Goal: Communication & Community: Answer question/provide support

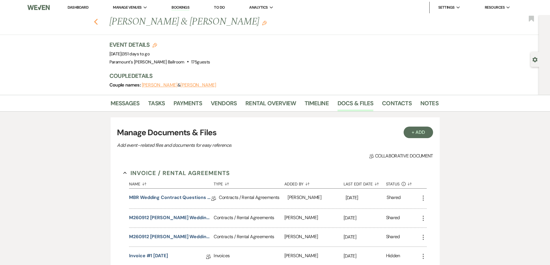
click at [97, 25] on icon "Previous" at bounding box center [96, 21] width 4 height 7
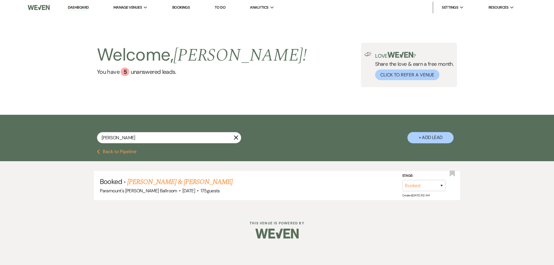
click at [117, 151] on button "Previous Back to Pipeline" at bounding box center [117, 152] width 40 height 5
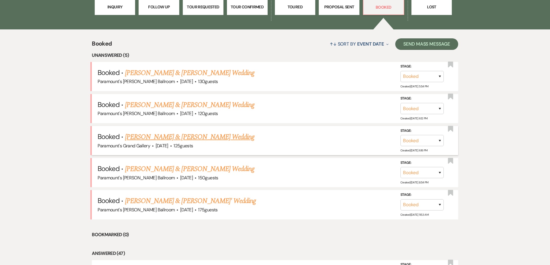
scroll to position [235, 0]
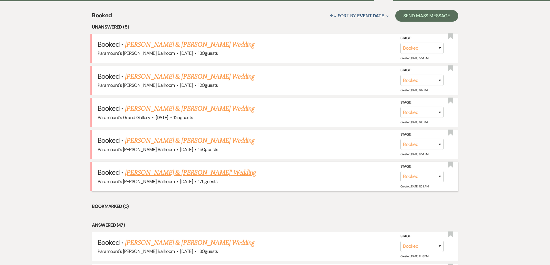
click at [144, 175] on link "[PERSON_NAME] & [PERSON_NAME]' Wedding" at bounding box center [190, 173] width 131 height 10
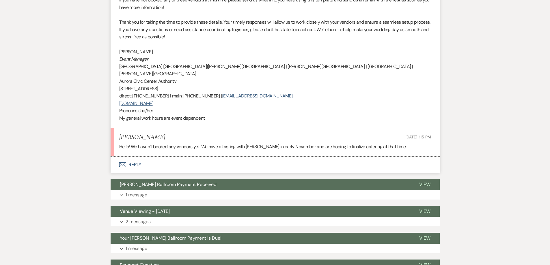
scroll to position [812, 0]
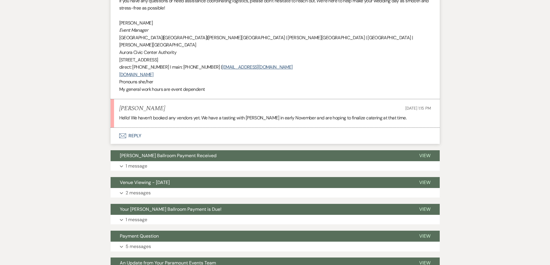
click at [127, 140] on button "Envelope Reply" at bounding box center [275, 136] width 329 height 16
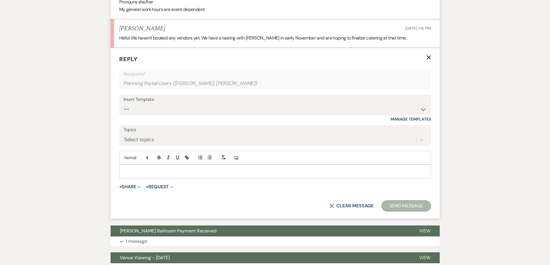
scroll to position [893, 0]
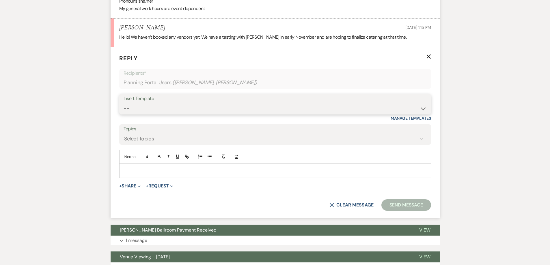
drag, startPoint x: 142, startPoint y: 108, endPoint x: 144, endPoint y: 112, distance: 5.0
click at [142, 108] on select "-- Weven Planning Portal Introduction (Booked Events) 6 Month Consultation 9 Mo…" at bounding box center [275, 108] width 303 height 11
select select "4089"
click at [124, 103] on select "-- Weven Planning Portal Introduction (Booked Events) 6 Month Consultation 9 Mo…" at bounding box center [275, 108] width 303 height 11
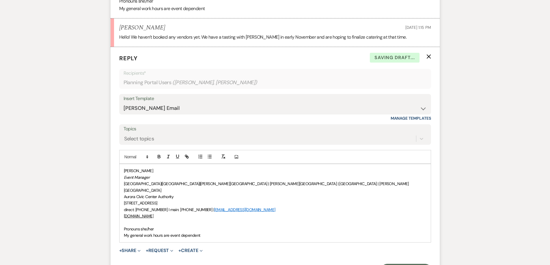
click at [122, 222] on div "[PERSON_NAME] Event Manager [GEOGRAPHIC_DATA] | [GEOGRAPHIC_DATA] | [PERSON_NAM…" at bounding box center [274, 203] width 311 height 78
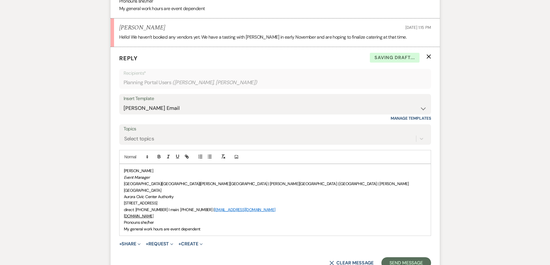
click at [124, 170] on span "[PERSON_NAME]" at bounding box center [138, 170] width 29 height 5
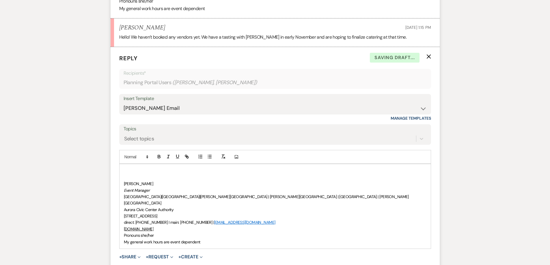
click at [125, 170] on p at bounding box center [275, 171] width 302 height 6
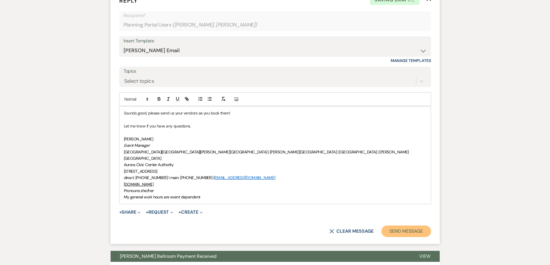
click at [403, 226] on button "Send Message" at bounding box center [405, 232] width 49 height 12
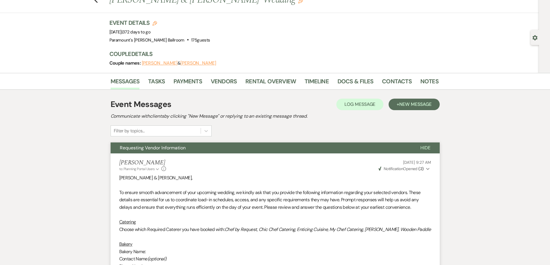
scroll to position [0, 0]
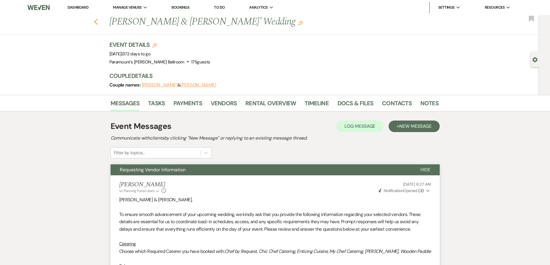
click at [96, 22] on use "button" at bounding box center [96, 22] width 4 height 6
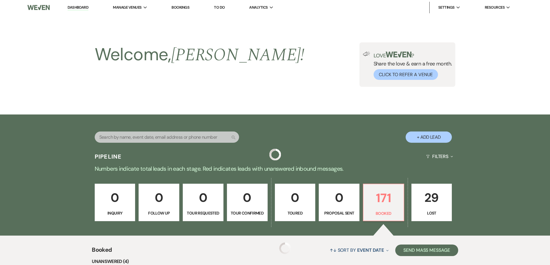
scroll to position [235, 0]
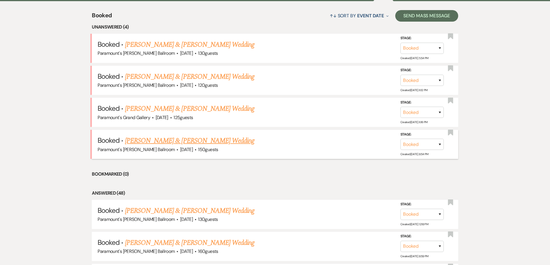
click at [142, 141] on link "[PERSON_NAME] & [PERSON_NAME] Wedding" at bounding box center [189, 141] width 129 height 10
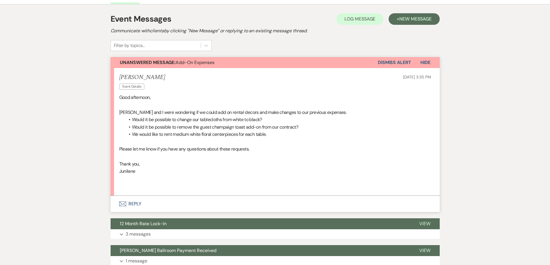
scroll to position [144, 0]
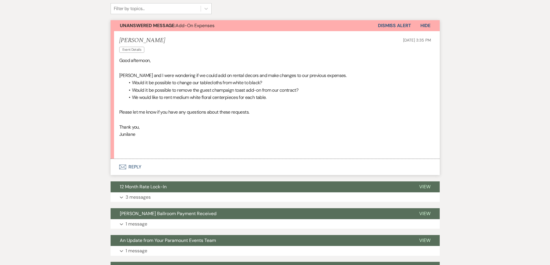
click at [128, 163] on button "Envelope Reply" at bounding box center [275, 167] width 329 height 16
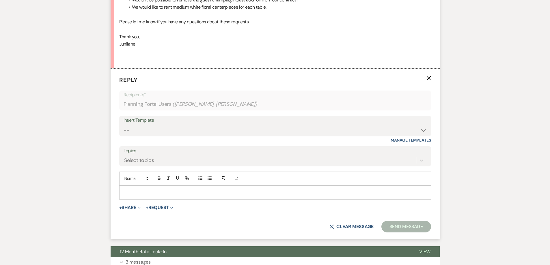
scroll to position [141, 0]
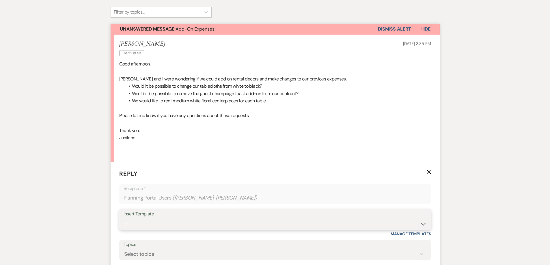
click at [153, 222] on select "-- Weven Planning Portal Introduction (Booked Events) 6 Month Consultation 9 Mo…" at bounding box center [275, 223] width 303 height 11
select select "4089"
click at [124, 218] on select "-- Weven Planning Portal Introduction (Booked Events) 6 Month Consultation 9 Mo…" at bounding box center [275, 223] width 303 height 11
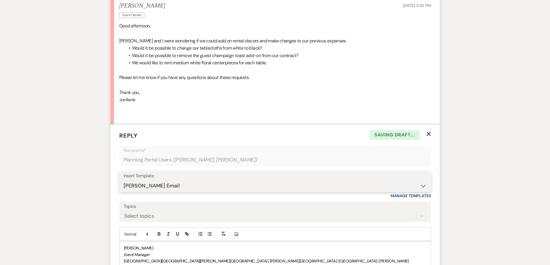
scroll to position [227, 0]
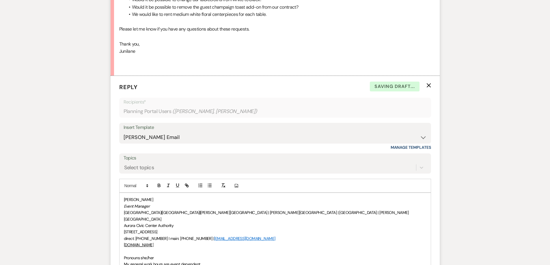
click at [122, 252] on div "[PERSON_NAME] Event Manager [GEOGRAPHIC_DATA] | [GEOGRAPHIC_DATA] | [PERSON_NAM…" at bounding box center [274, 232] width 311 height 78
click at [124, 198] on p "[PERSON_NAME]" at bounding box center [275, 200] width 302 height 6
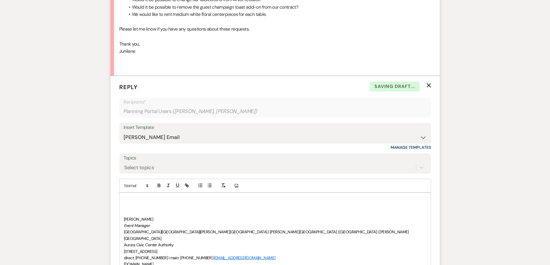
click at [124, 197] on p at bounding box center [275, 200] width 302 height 6
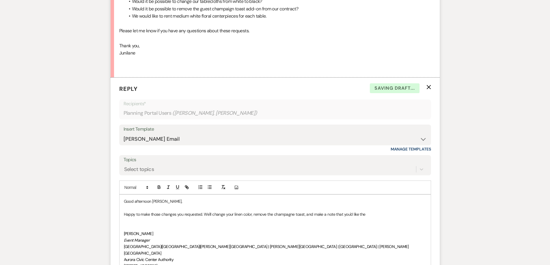
scroll to position [256, 0]
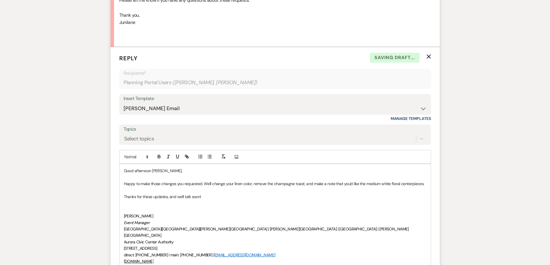
click at [248, 200] on p at bounding box center [275, 203] width 302 height 6
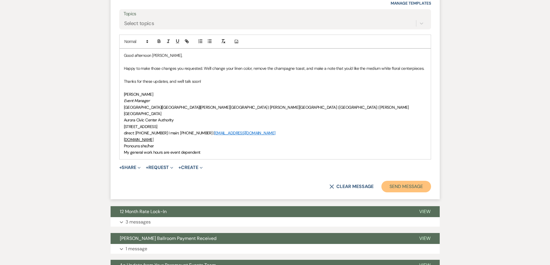
click at [400, 181] on button "Send Message" at bounding box center [405, 187] width 49 height 12
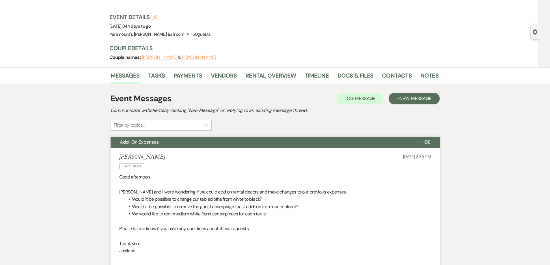
scroll to position [0, 0]
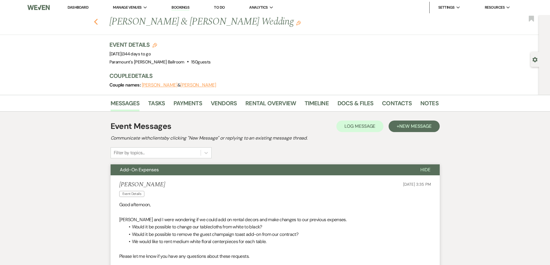
click at [96, 21] on icon "Previous" at bounding box center [96, 21] width 4 height 7
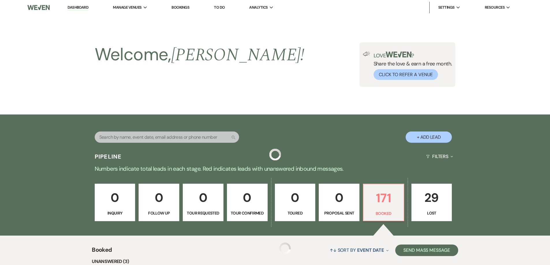
click at [99, 258] on li "Unanswered (3)" at bounding box center [275, 262] width 366 height 8
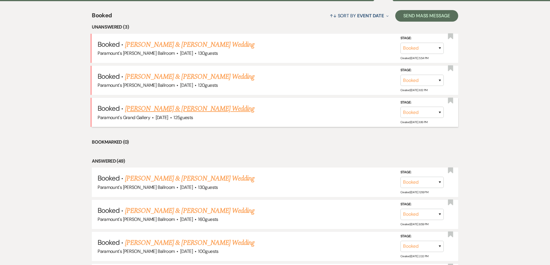
click at [153, 108] on link "[PERSON_NAME] & [PERSON_NAME] Wedding" at bounding box center [189, 109] width 129 height 10
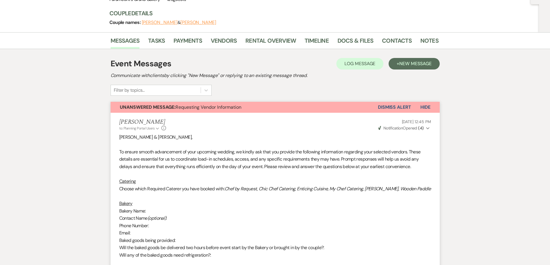
scroll to position [58, 0]
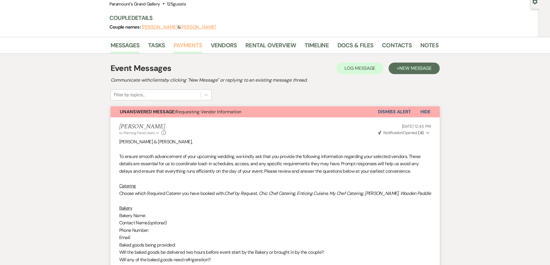
click at [190, 44] on link "Payments" at bounding box center [187, 47] width 29 height 13
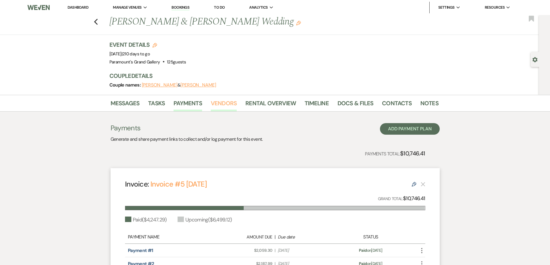
click at [229, 108] on link "Vendors" at bounding box center [224, 105] width 26 height 13
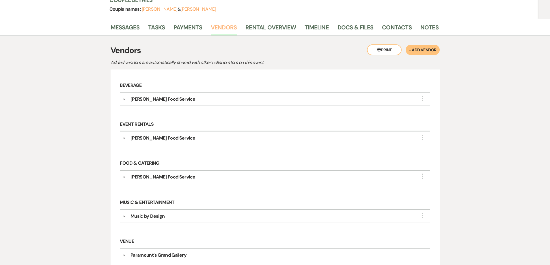
scroll to position [29, 0]
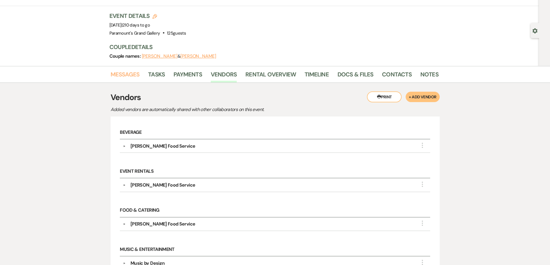
drag, startPoint x: 130, startPoint y: 77, endPoint x: 243, endPoint y: 86, distance: 112.9
click at [130, 77] on link "Messages" at bounding box center [125, 76] width 29 height 13
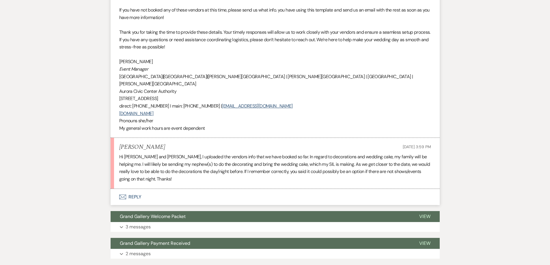
click at [125, 195] on icon "Envelope" at bounding box center [122, 197] width 7 height 5
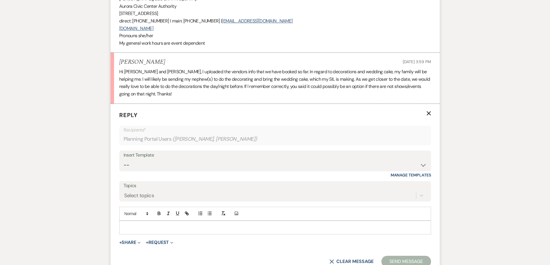
scroll to position [856, 0]
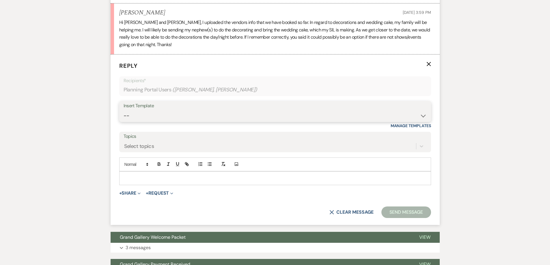
click at [145, 110] on select "-- Weven Planning Portal Introduction (Booked Events) 6 Month Consultation 9 Mo…" at bounding box center [275, 115] width 303 height 11
select select "4090"
click at [124, 110] on select "-- Weven Planning Portal Introduction (Booked Events) 6 Month Consultation 9 Mo…" at bounding box center [275, 115] width 303 height 11
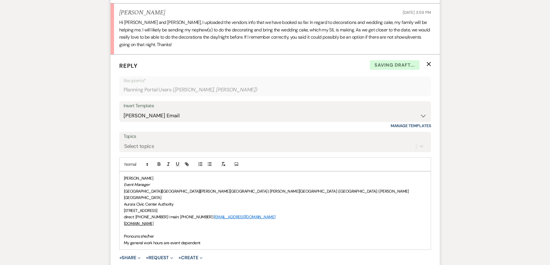
click at [125, 234] on span "Pronouns she/her" at bounding box center [139, 236] width 30 height 5
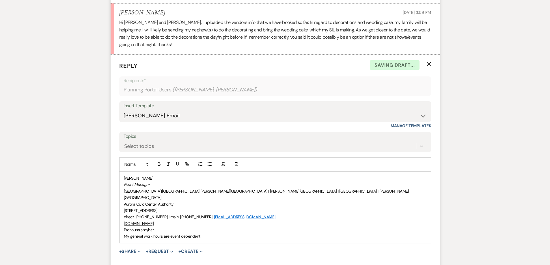
click at [124, 176] on span "[PERSON_NAME]" at bounding box center [138, 178] width 29 height 5
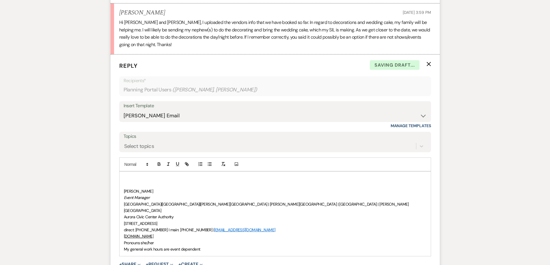
click at [124, 175] on p at bounding box center [275, 178] width 302 height 6
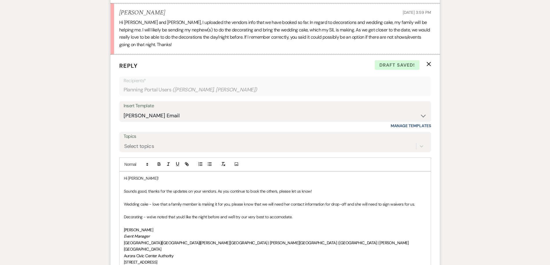
click at [281, 214] on p "Decorating - we've noted that you'd like the night before and we'll try our ver…" at bounding box center [275, 217] width 302 height 6
click at [307, 214] on p "Decorating - we've noted that you'd like the night before and we'll try our ver…" at bounding box center [275, 217] width 302 height 6
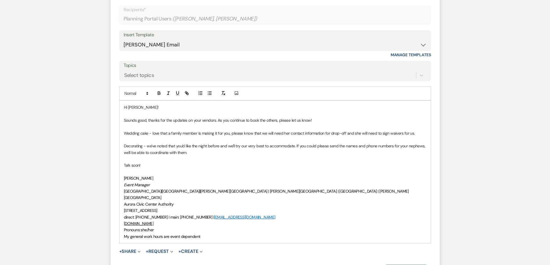
scroll to position [943, 0]
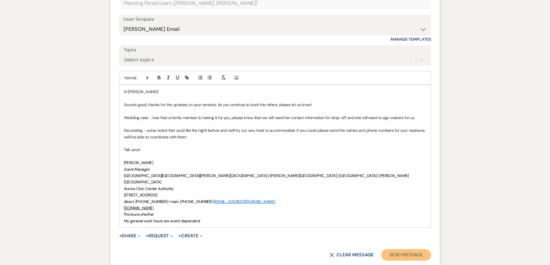
click at [398, 249] on button "Send Message" at bounding box center [405, 255] width 49 height 12
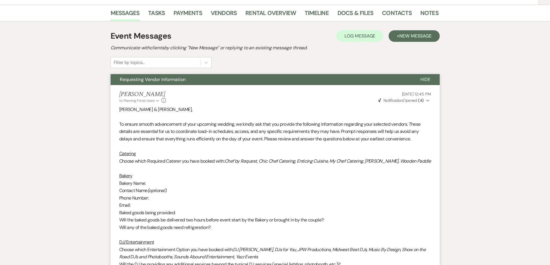
scroll to position [0, 0]
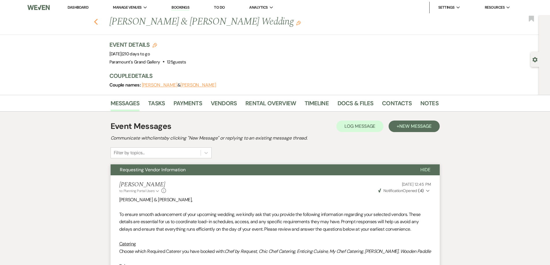
click at [100, 22] on div "Previous [PERSON_NAME] & [PERSON_NAME] Wedding Edit Bookmark" at bounding box center [268, 25] width 542 height 20
click at [98, 22] on icon "Previous" at bounding box center [96, 21] width 4 height 7
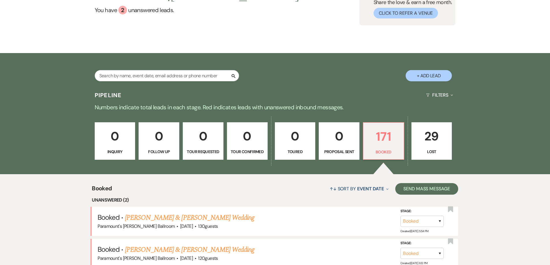
scroll to position [119, 0]
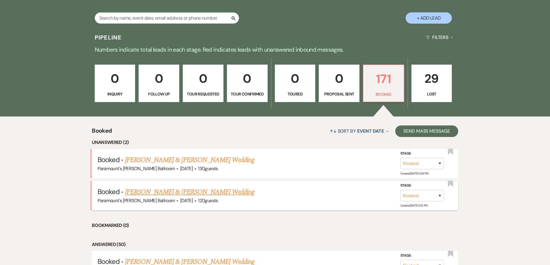
click at [178, 188] on link "[PERSON_NAME] & [PERSON_NAME] Wedding" at bounding box center [189, 192] width 129 height 10
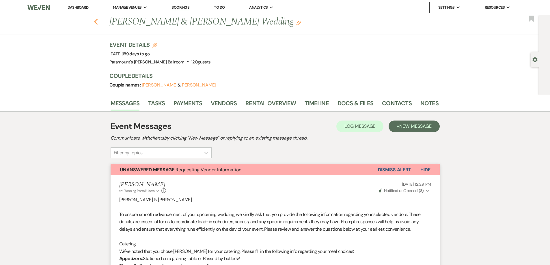
click at [98, 23] on icon "Previous" at bounding box center [96, 21] width 4 height 7
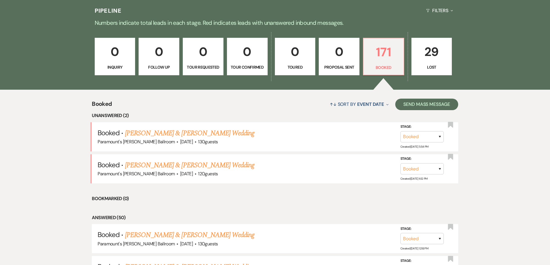
scroll to position [177, 0]
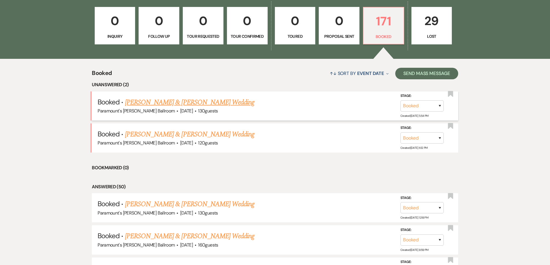
click at [142, 99] on link "[PERSON_NAME] & [PERSON_NAME] Wedding" at bounding box center [189, 102] width 129 height 10
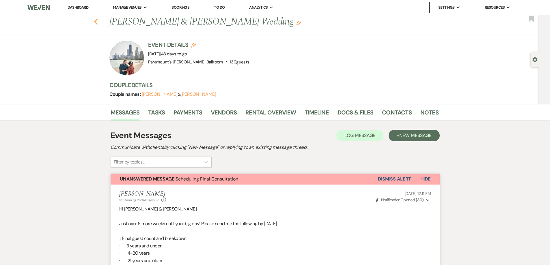
click at [97, 22] on use "button" at bounding box center [96, 22] width 4 height 6
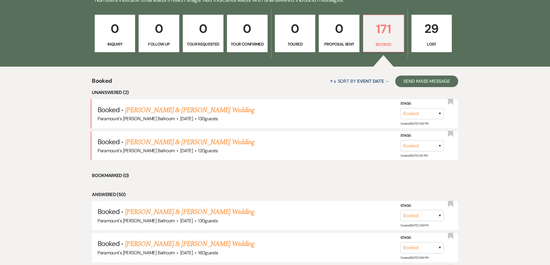
scroll to position [61, 0]
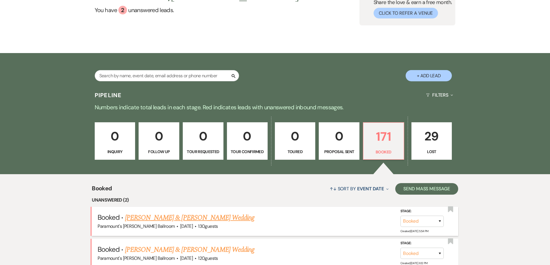
click at [174, 214] on link "[PERSON_NAME] & [PERSON_NAME] Wedding" at bounding box center [189, 218] width 129 height 10
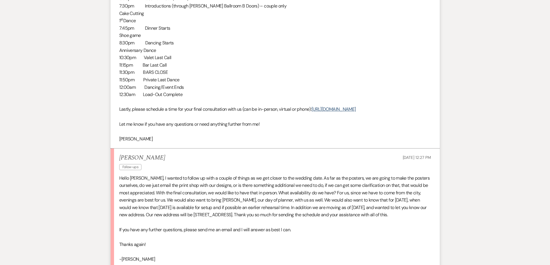
scroll to position [408, 0]
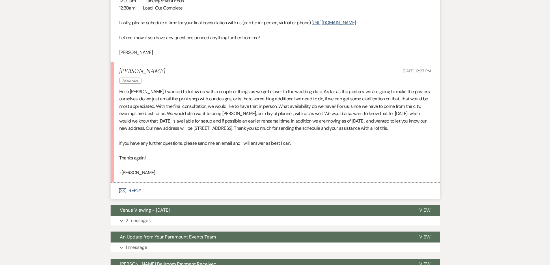
click at [130, 199] on button "Envelope Reply" at bounding box center [275, 191] width 329 height 16
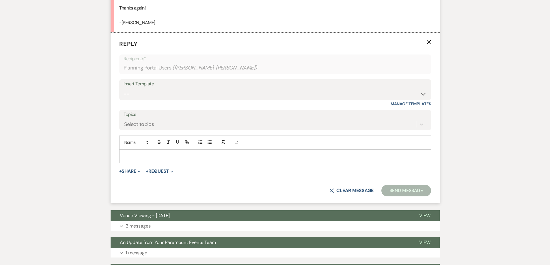
scroll to position [558, 0]
click at [140, 99] on select "-- Weven Planning Portal Introduction (Booked Events) 6 Month Consultation 9 Mo…" at bounding box center [275, 93] width 303 height 11
select select "4089"
click at [124, 99] on select "-- Weven Planning Portal Introduction (Booked Events) 6 Month Consultation 9 Mo…" at bounding box center [275, 93] width 303 height 11
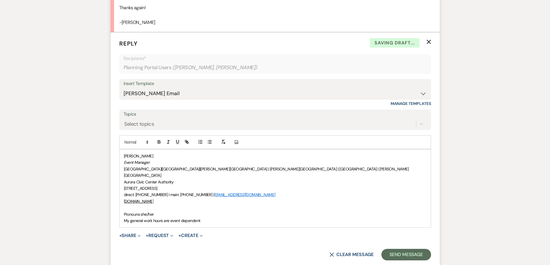
click at [123, 223] on div "[PERSON_NAME] Event Manager [GEOGRAPHIC_DATA] | [GEOGRAPHIC_DATA] | [PERSON_NAM…" at bounding box center [274, 189] width 311 height 78
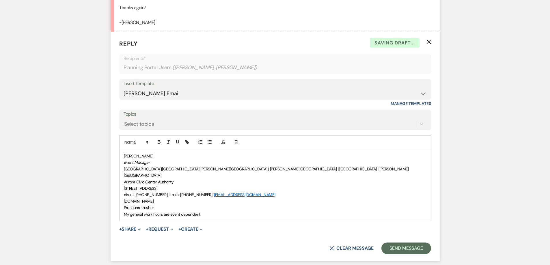
click at [124, 166] on div "[PERSON_NAME] Event Manager [GEOGRAPHIC_DATA] | [GEOGRAPHIC_DATA] | [PERSON_NAM…" at bounding box center [274, 186] width 311 height 72
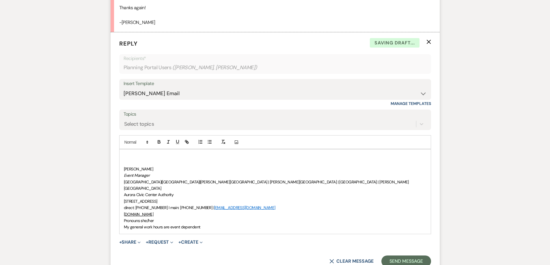
click at [124, 166] on div "﻿ [PERSON_NAME] Event Manager [GEOGRAPHIC_DATA] | [GEOGRAPHIC_DATA] | [PERSON_N…" at bounding box center [274, 192] width 311 height 85
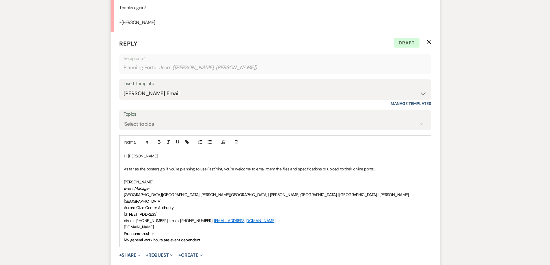
click at [205, 179] on p at bounding box center [275, 175] width 302 height 6
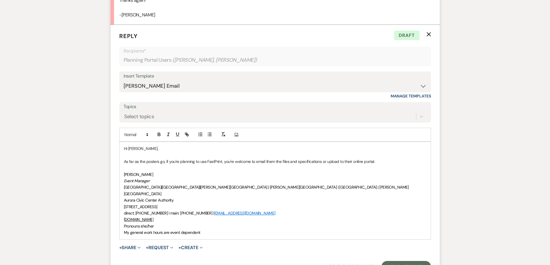
scroll to position [587, 0]
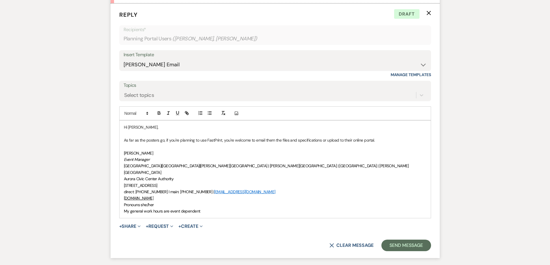
click at [386, 143] on p "As far as the posters go, if you're planning to use FastPrint, you're welcome t…" at bounding box center [275, 140] width 302 height 6
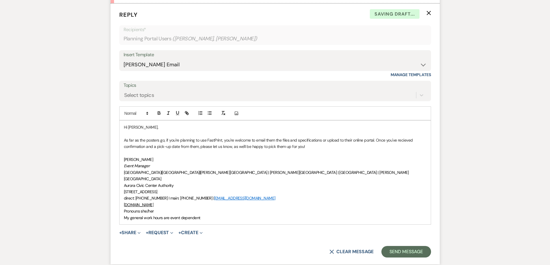
drag, startPoint x: 405, startPoint y: 150, endPoint x: 404, endPoint y: 155, distance: 5.7
click at [404, 150] on p "As far as the posters go, if you're planning to use FastPrint, you're welcome t…" at bounding box center [275, 143] width 302 height 13
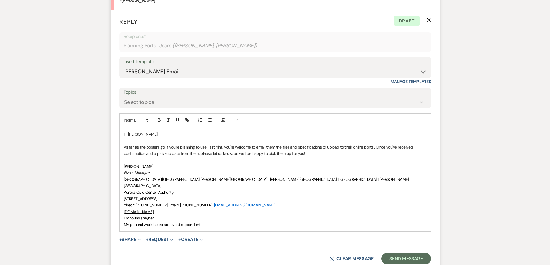
scroll to position [616, 0]
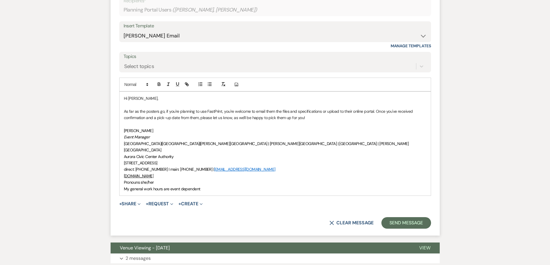
click at [312, 128] on p at bounding box center [275, 124] width 302 height 6
click at [309, 121] on p "As far as the posters go, if you're planning to use FastPrint, you're welcome t…" at bounding box center [275, 114] width 302 height 13
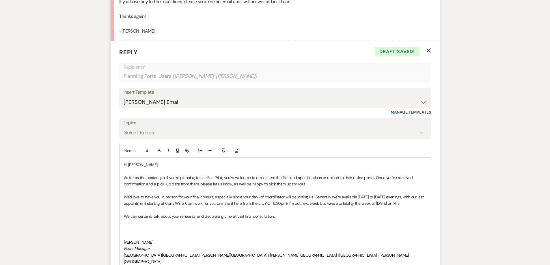
scroll to position [645, 0]
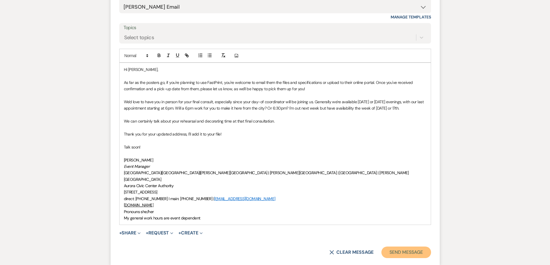
click at [409, 258] on button "Send Message" at bounding box center [405, 253] width 49 height 12
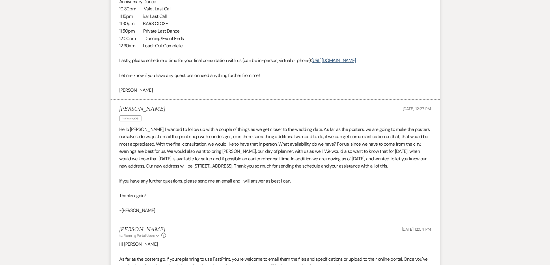
scroll to position [341, 0]
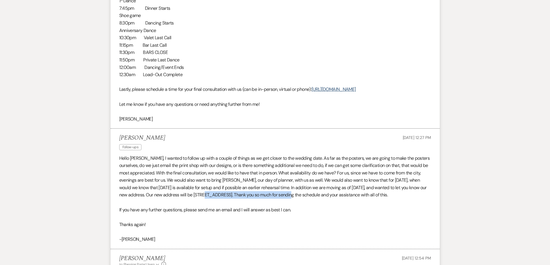
drag, startPoint x: 222, startPoint y: 202, endPoint x: 305, endPoint y: 200, distance: 83.4
click at [305, 199] on p "Hello [PERSON_NAME], I wanted to follow up with a couple of things as we get cl…" at bounding box center [275, 177] width 312 height 44
copy p "[STREET_ADDRESS]"
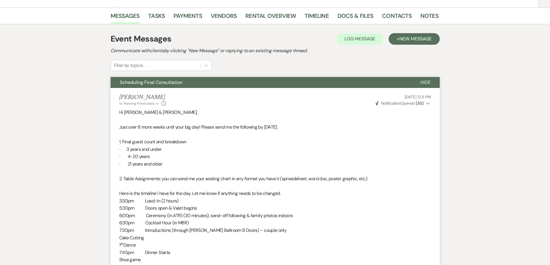
scroll to position [0, 0]
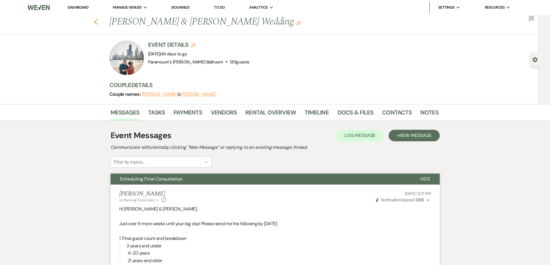
click at [98, 21] on use "button" at bounding box center [96, 22] width 4 height 6
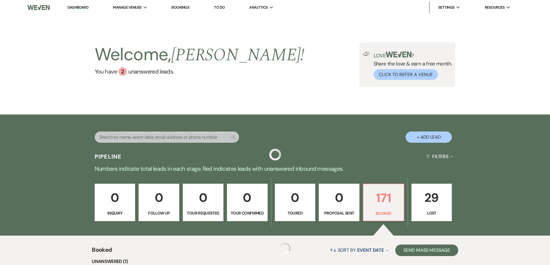
scroll to position [61, 0]
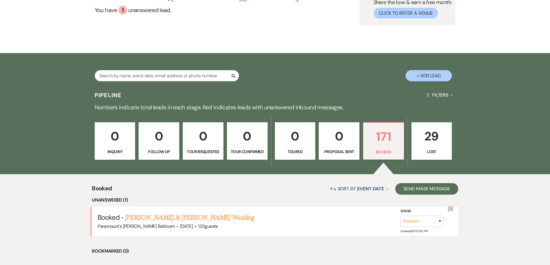
click at [291, 29] on div "Welcome, [PERSON_NAME] ! You have 1 unanswered lead . Love ? Share the love & e…" at bounding box center [275, 4] width 550 height 100
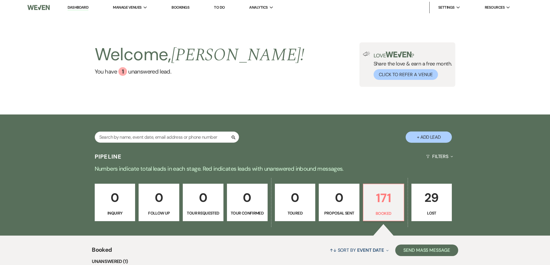
scroll to position [144, 0]
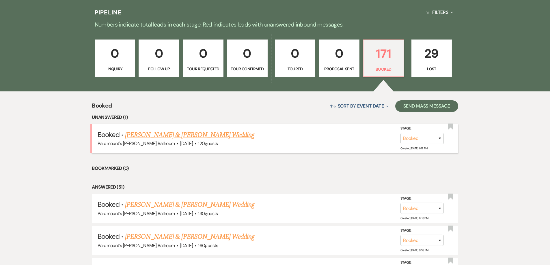
click at [135, 137] on link "[PERSON_NAME] & [PERSON_NAME] Wedding" at bounding box center [189, 135] width 129 height 10
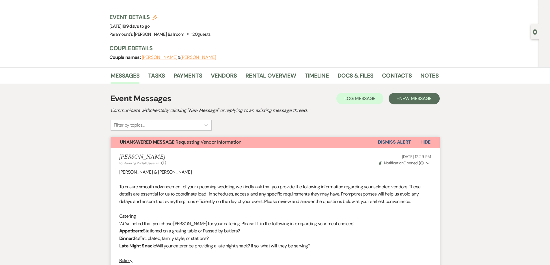
scroll to position [29, 0]
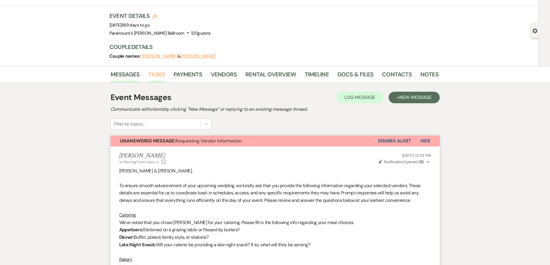
click at [160, 72] on link "Tasks" at bounding box center [156, 76] width 17 height 13
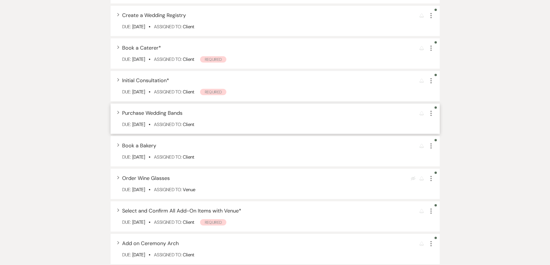
scroll to position [289, 0]
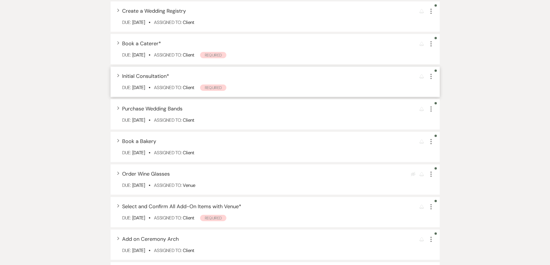
click at [432, 74] on icon "More" at bounding box center [430, 76] width 7 height 7
click at [461, 105] on button "Archive Archive" at bounding box center [454, 105] width 55 height 9
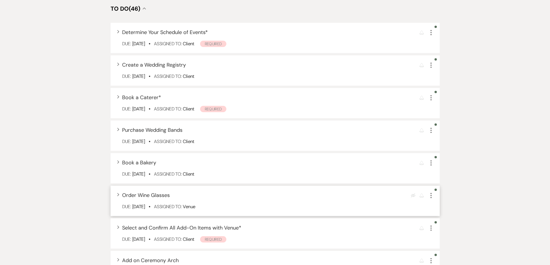
scroll to position [144, 0]
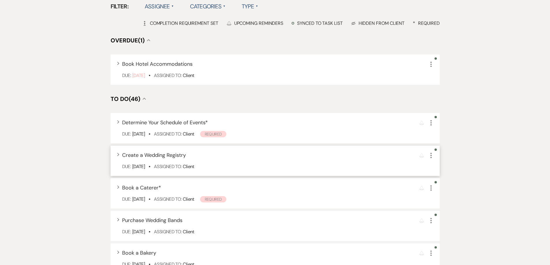
click at [431, 153] on icon "More" at bounding box center [430, 155] width 7 height 7
click at [430, 62] on use "button" at bounding box center [430, 64] width 1 height 5
click at [454, 93] on button "Archive Archive" at bounding box center [454, 93] width 55 height 9
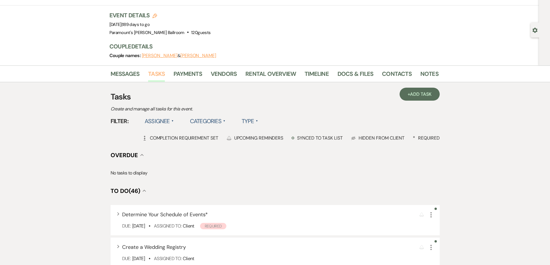
scroll to position [29, 0]
click at [123, 75] on link "Messages" at bounding box center [125, 76] width 29 height 13
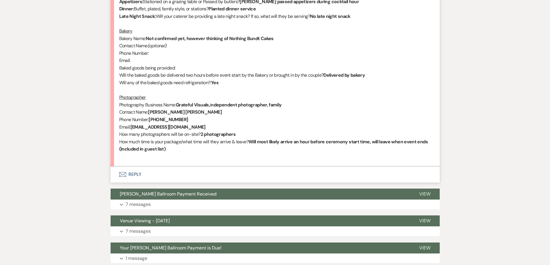
scroll to position [1126, 0]
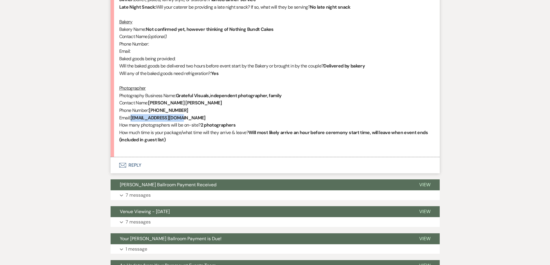
drag, startPoint x: 184, startPoint y: 95, endPoint x: 132, endPoint y: 96, distance: 52.5
click at [132, 114] on p "Email: [EMAIL_ADDRESS][DOMAIN_NAME]" at bounding box center [275, 118] width 312 height 8
copy strong "[EMAIL_ADDRESS][DOMAIN_NAME]"
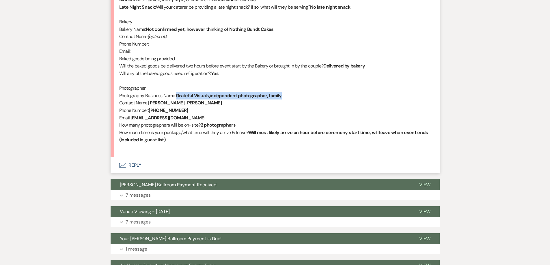
drag, startPoint x: 266, startPoint y: 74, endPoint x: 178, endPoint y: 74, distance: 87.7
click at [178, 92] on p "Photography Business Name: Grateful Visuals, i ndependent photographer, family" at bounding box center [275, 96] width 312 height 8
copy p "Grateful Visuals, i ndependent photographer, family"
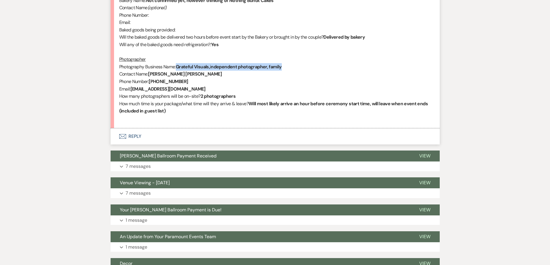
click at [128, 128] on button "Envelope Reply" at bounding box center [275, 136] width 329 height 16
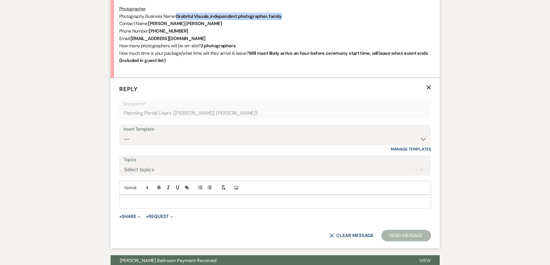
scroll to position [1214, 0]
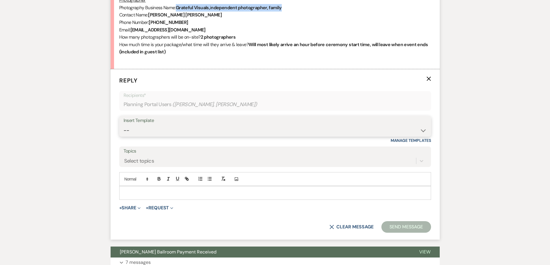
click at [154, 125] on select "-- Weven Planning Portal Introduction (Booked Events) 6 Month Consultation 9 Mo…" at bounding box center [275, 130] width 303 height 11
select select "4089"
click at [124, 125] on select "-- Weven Planning Portal Introduction (Booked Events) 6 Month Consultation 9 Mo…" at bounding box center [275, 130] width 303 height 11
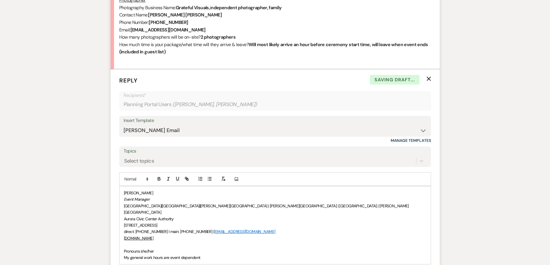
click at [125, 249] on span "Pronouns she/her" at bounding box center [139, 251] width 30 height 5
click at [123, 186] on div "[PERSON_NAME] Event Manager [GEOGRAPHIC_DATA] | [GEOGRAPHIC_DATA] | [PERSON_NAM…" at bounding box center [274, 222] width 311 height 72
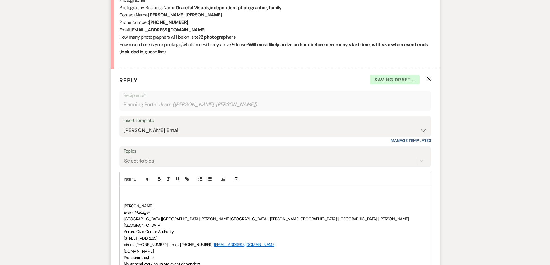
click at [123, 186] on div "﻿ [PERSON_NAME] Event Manager [GEOGRAPHIC_DATA] | [GEOGRAPHIC_DATA] | [PERSON_N…" at bounding box center [274, 228] width 311 height 85
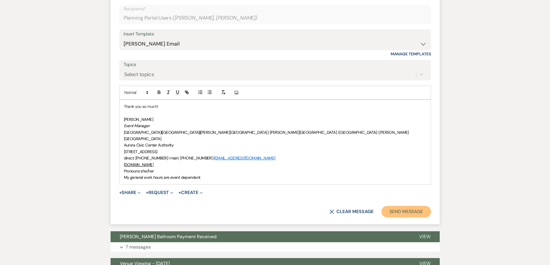
click at [401, 206] on button "Send Message" at bounding box center [405, 212] width 49 height 12
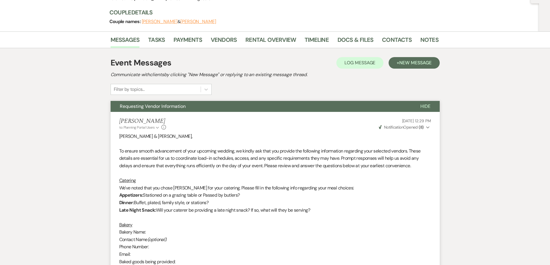
scroll to position [0, 0]
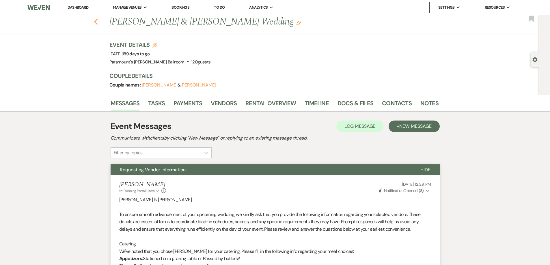
click at [98, 20] on use "button" at bounding box center [96, 22] width 4 height 6
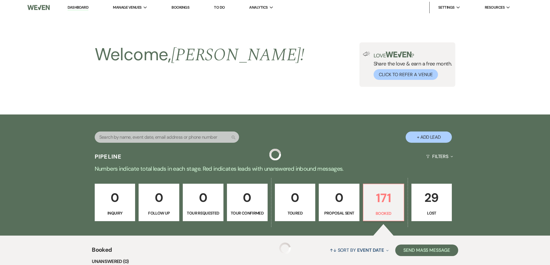
scroll to position [144, 0]
